Goal: Task Accomplishment & Management: Manage account settings

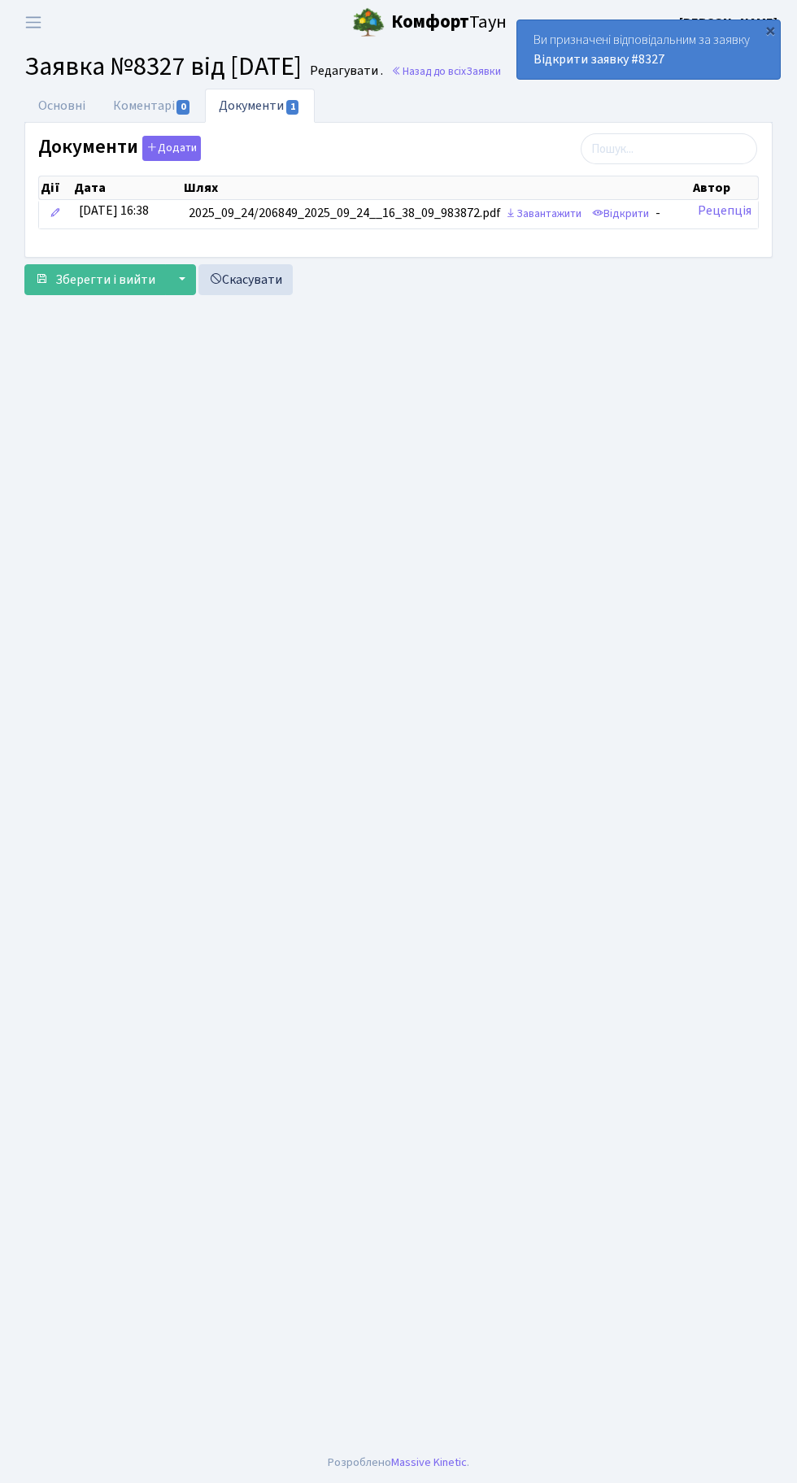
select select "7301"
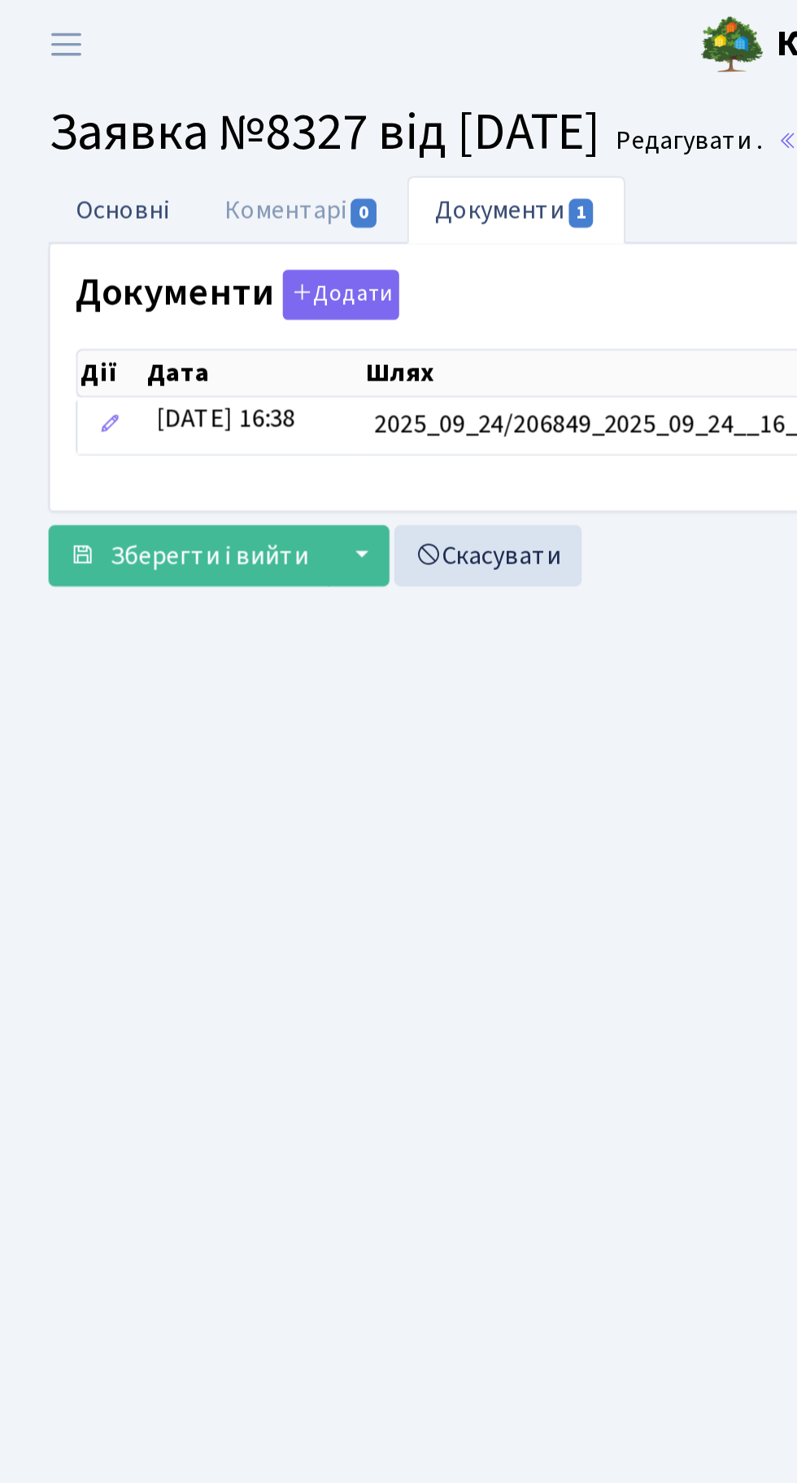
click at [63, 101] on link "Основні" at bounding box center [61, 105] width 75 height 33
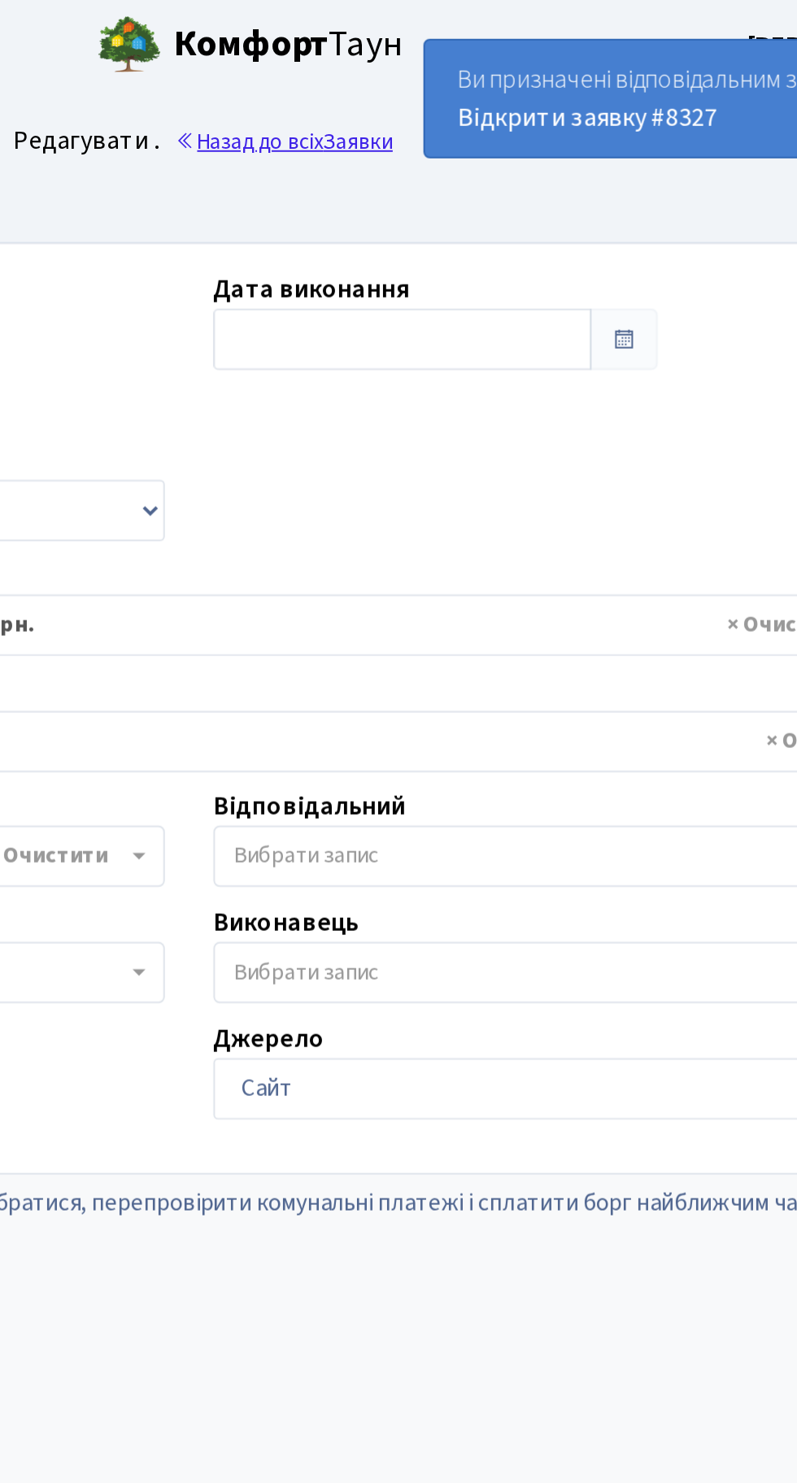
click at [461, 68] on link "Назад до всіх Заявки" at bounding box center [446, 70] width 110 height 15
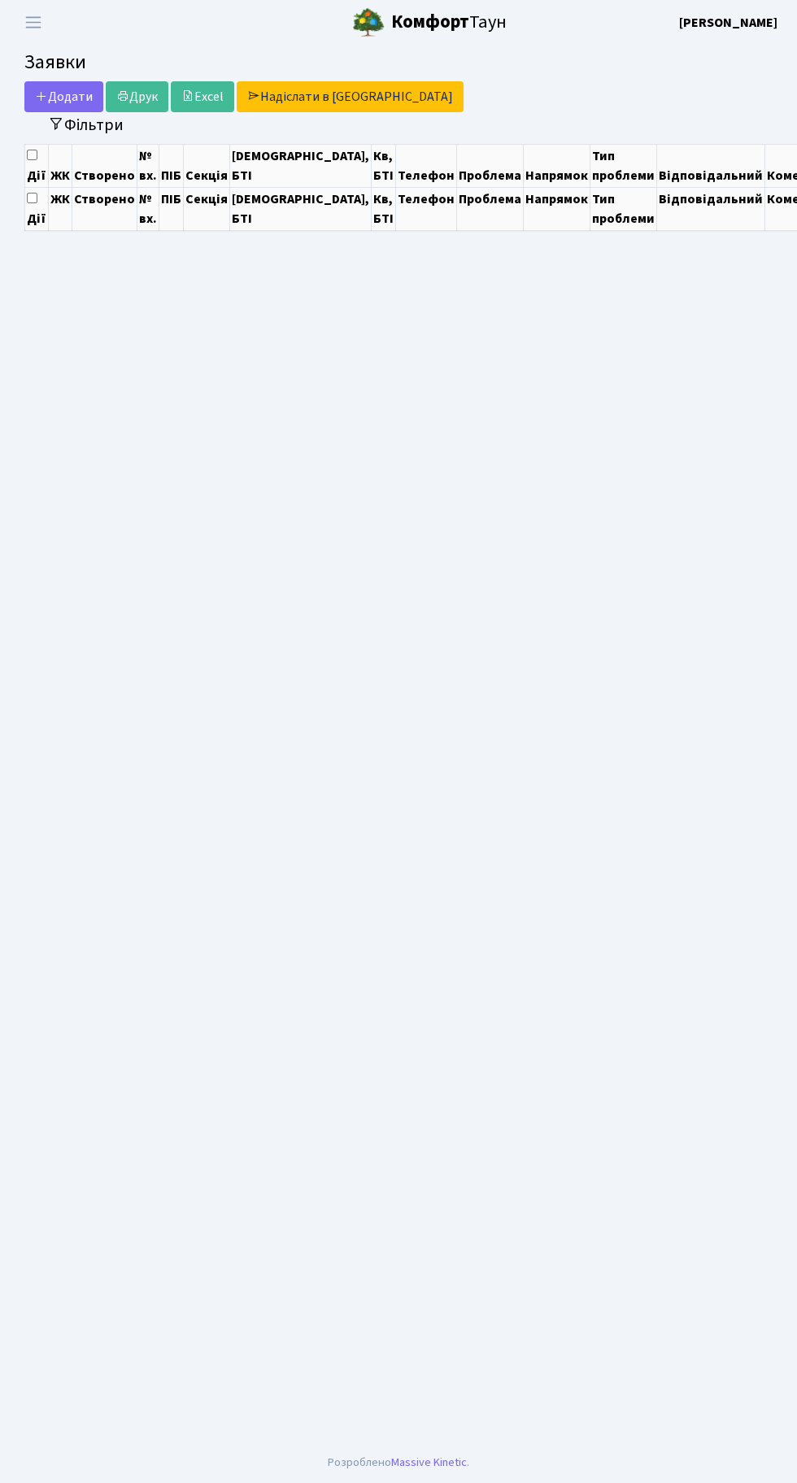
select select "25"
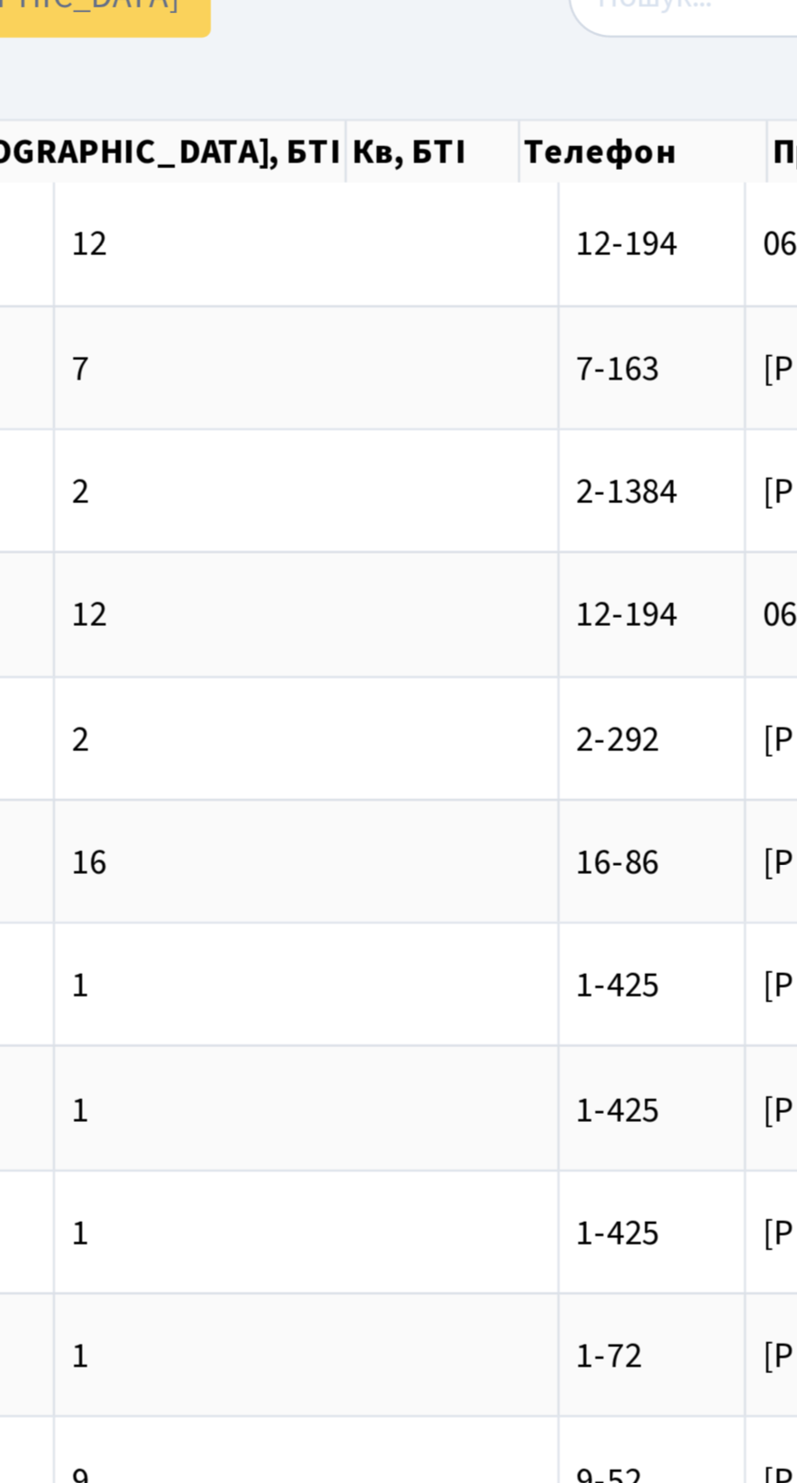
scroll to position [0, 70]
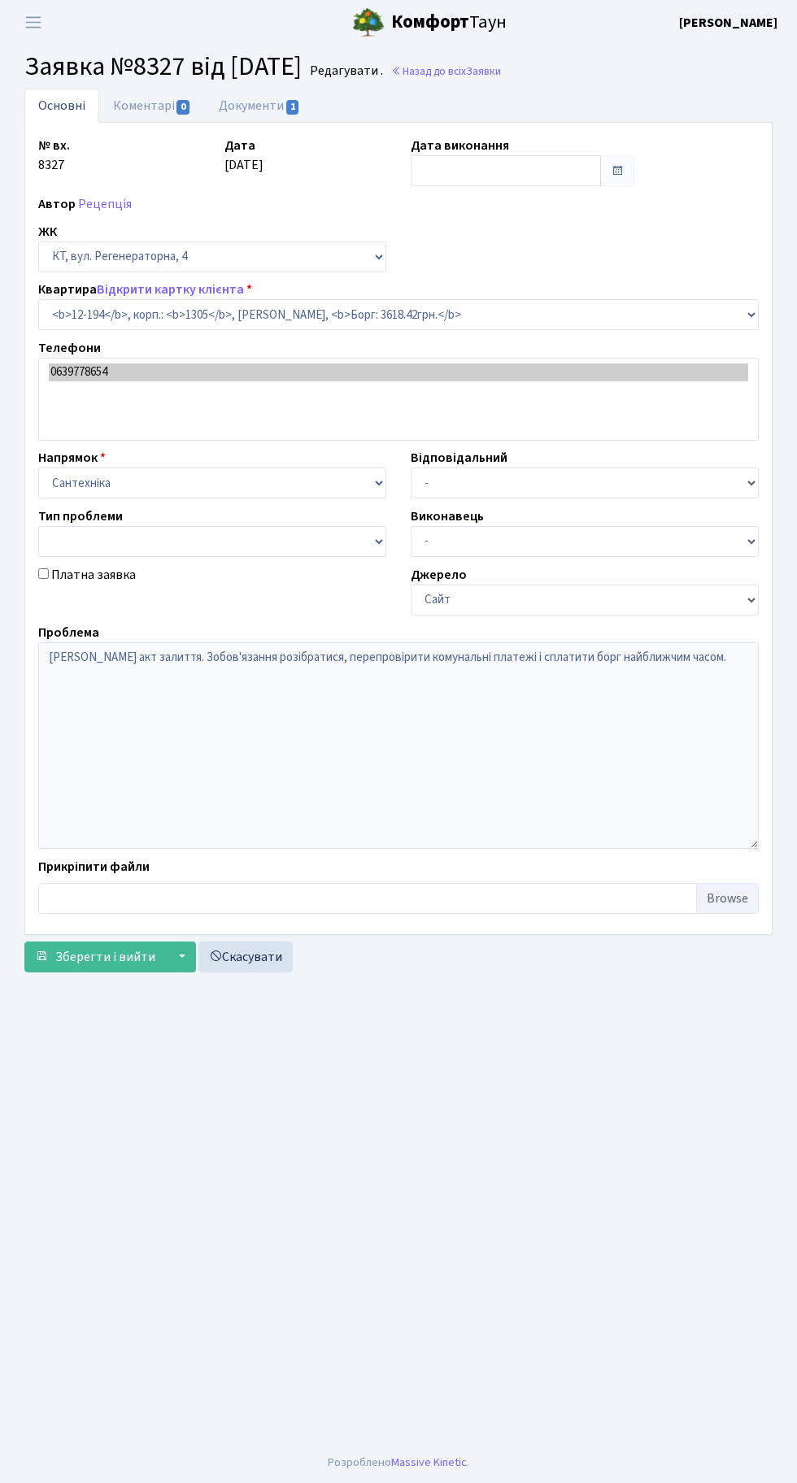
select select "7301"
